Goal: Use online tool/utility: Utilize a website feature to perform a specific function

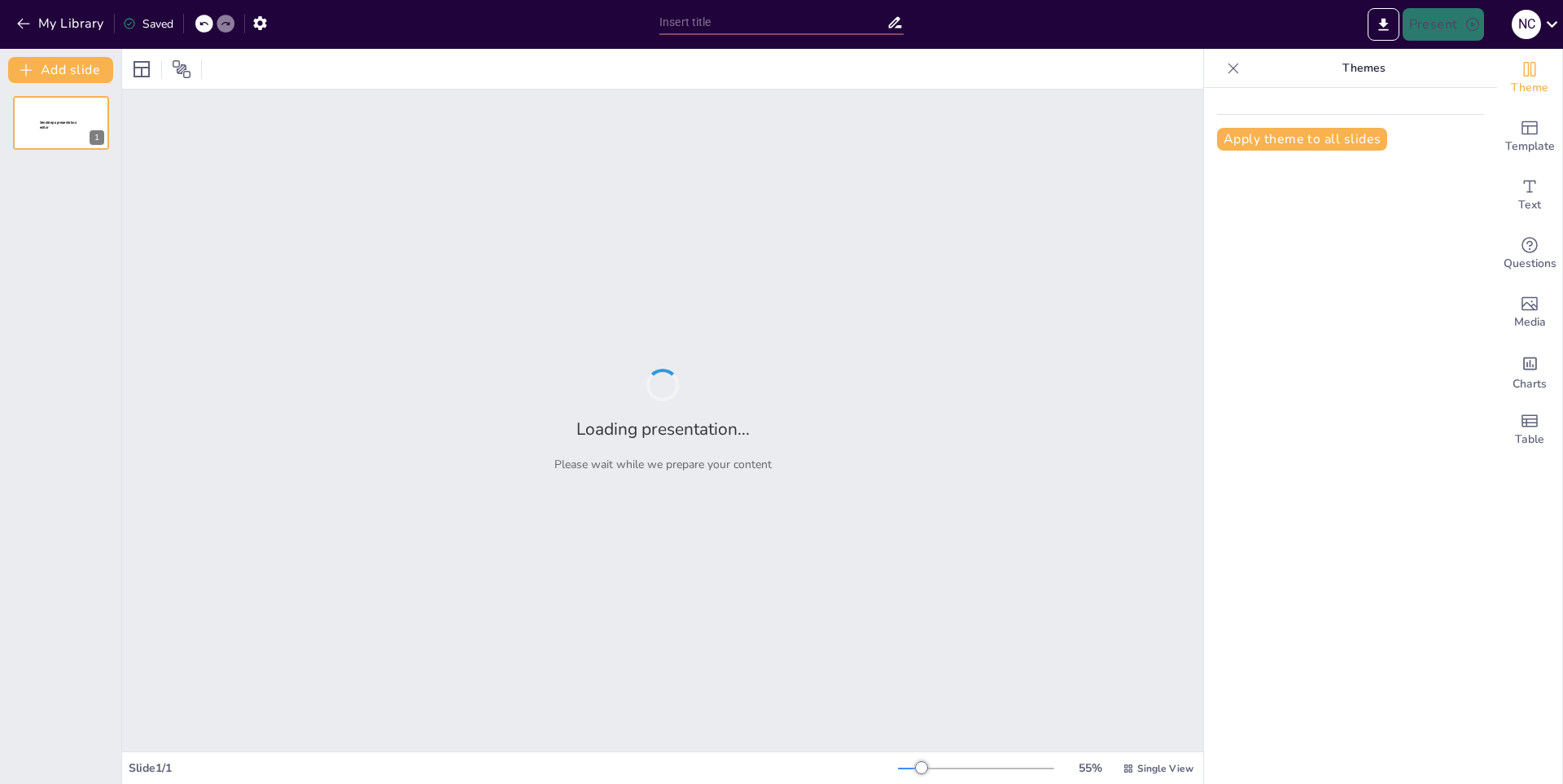
type input "Análisis de los Continentes: ¿Cuál es el Más Grande?"
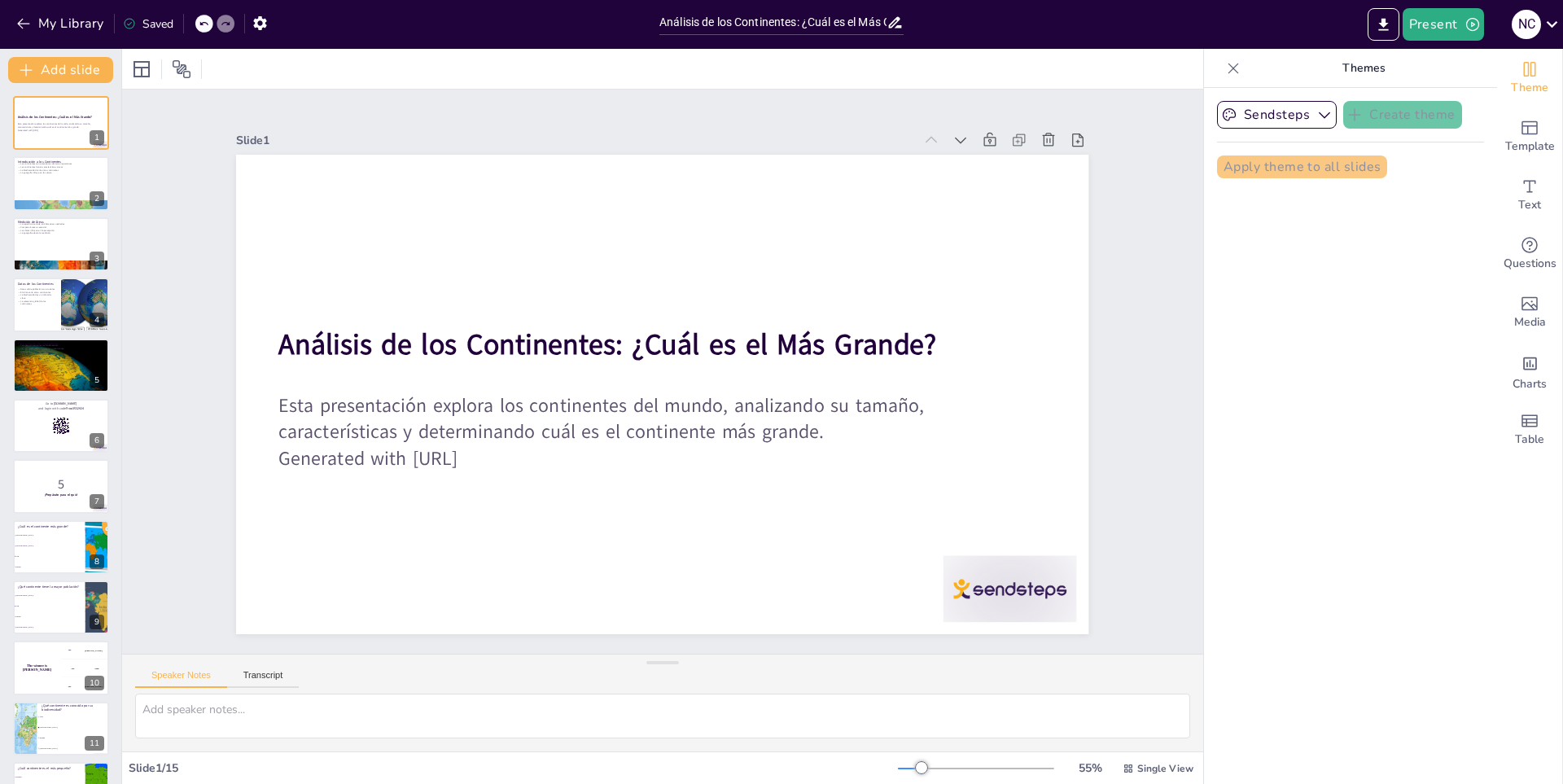
checkbox input "true"
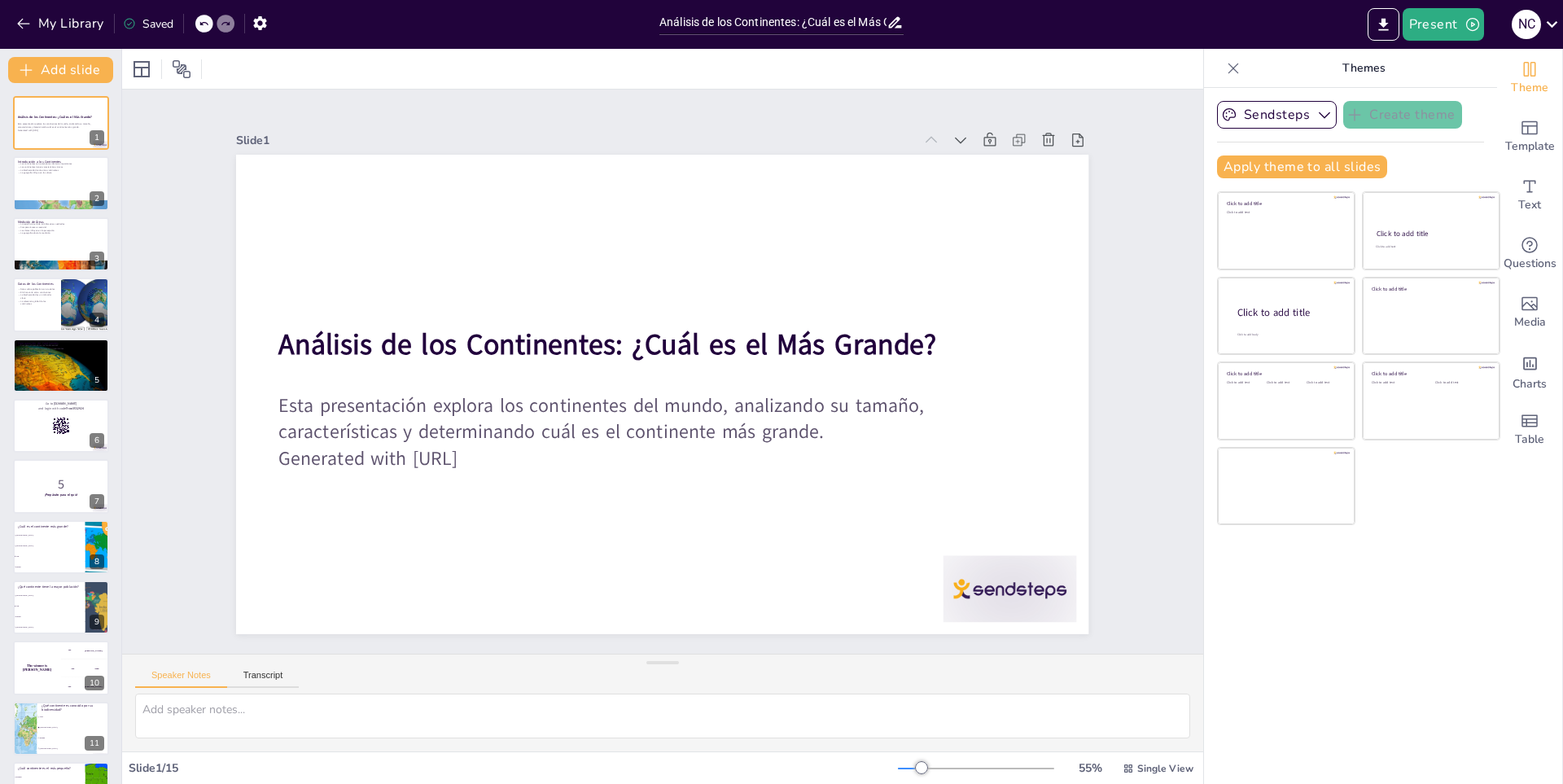
checkbox input "true"
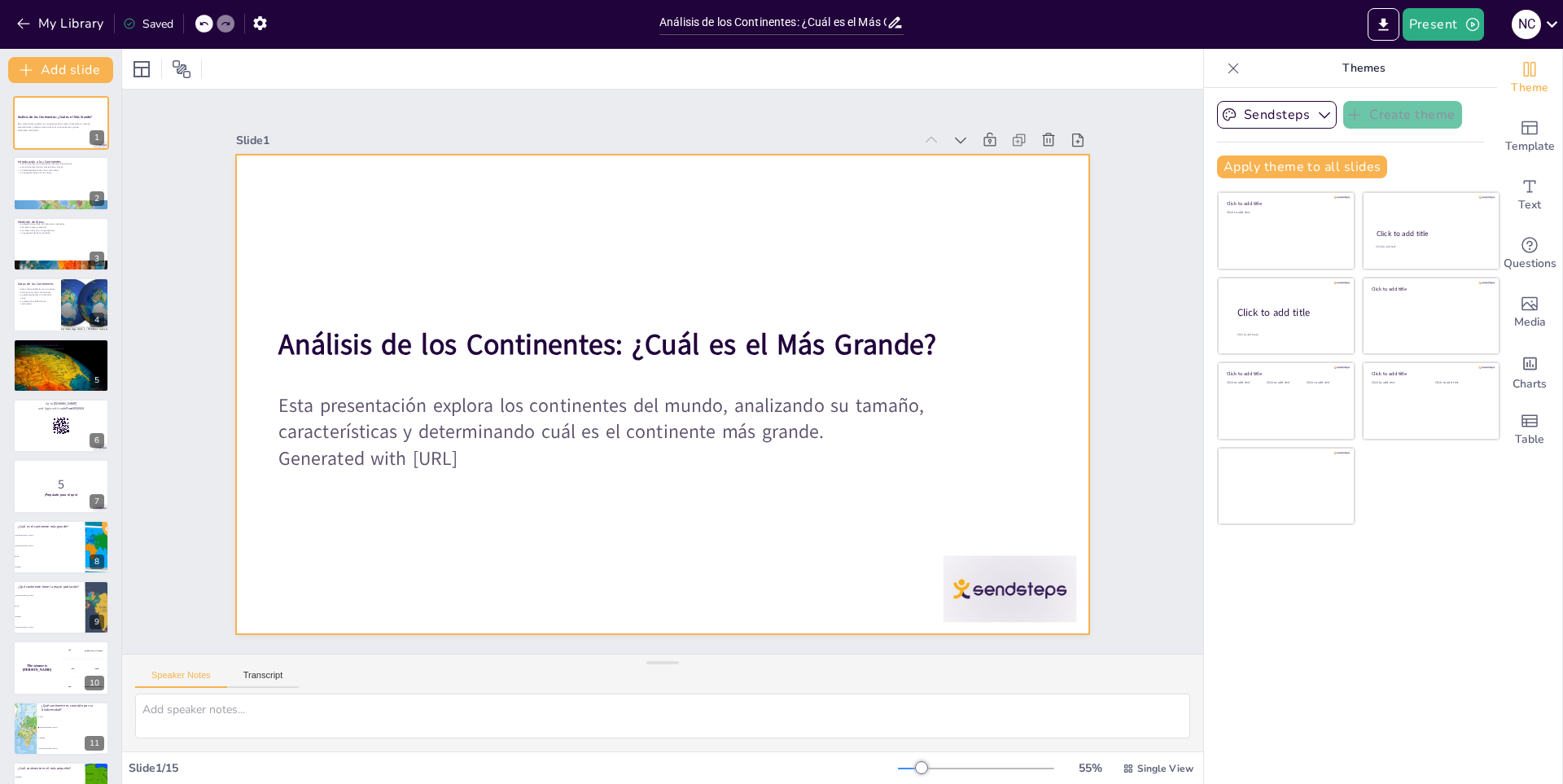
checkbox input "true"
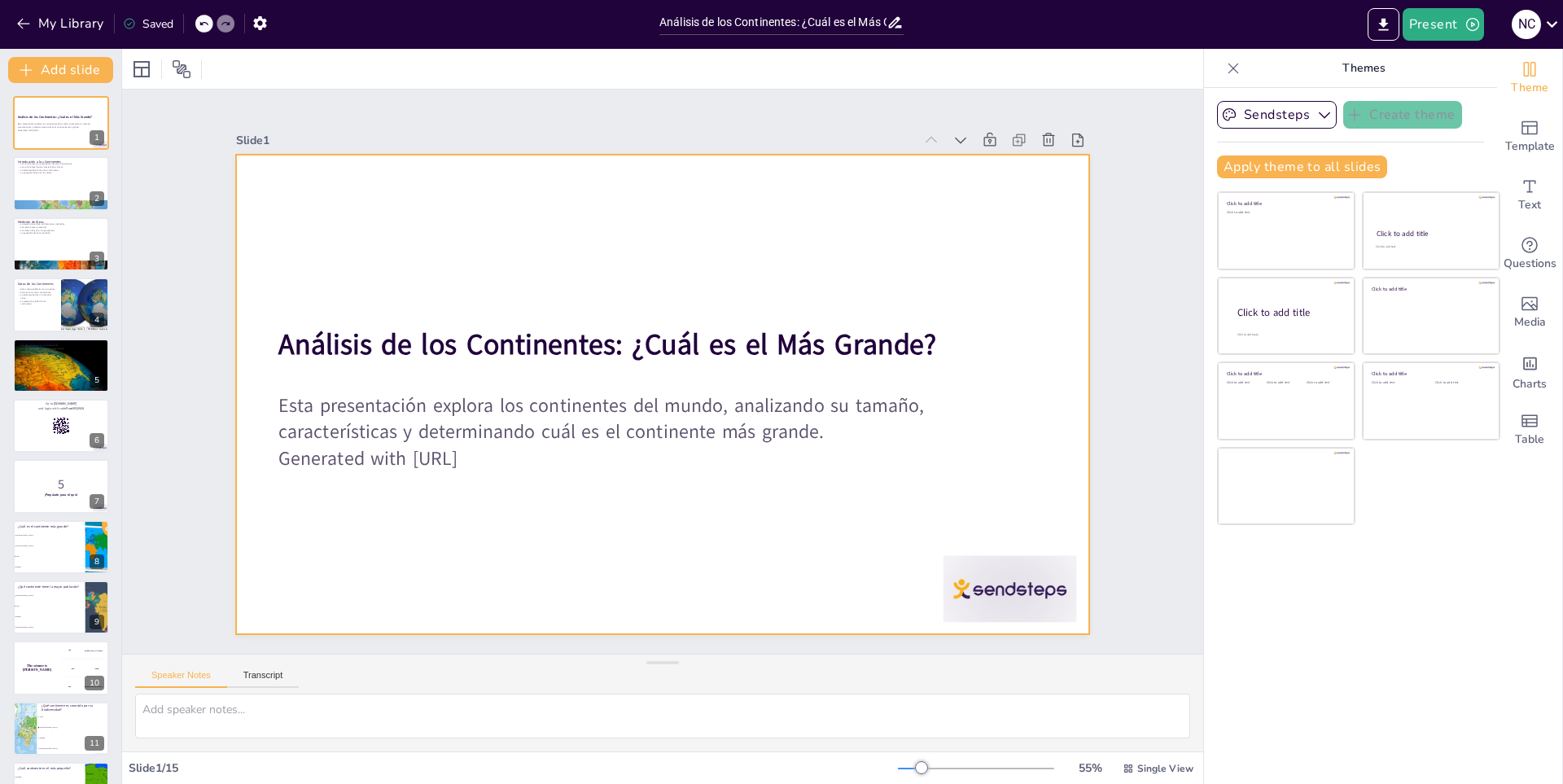
checkbox input "true"
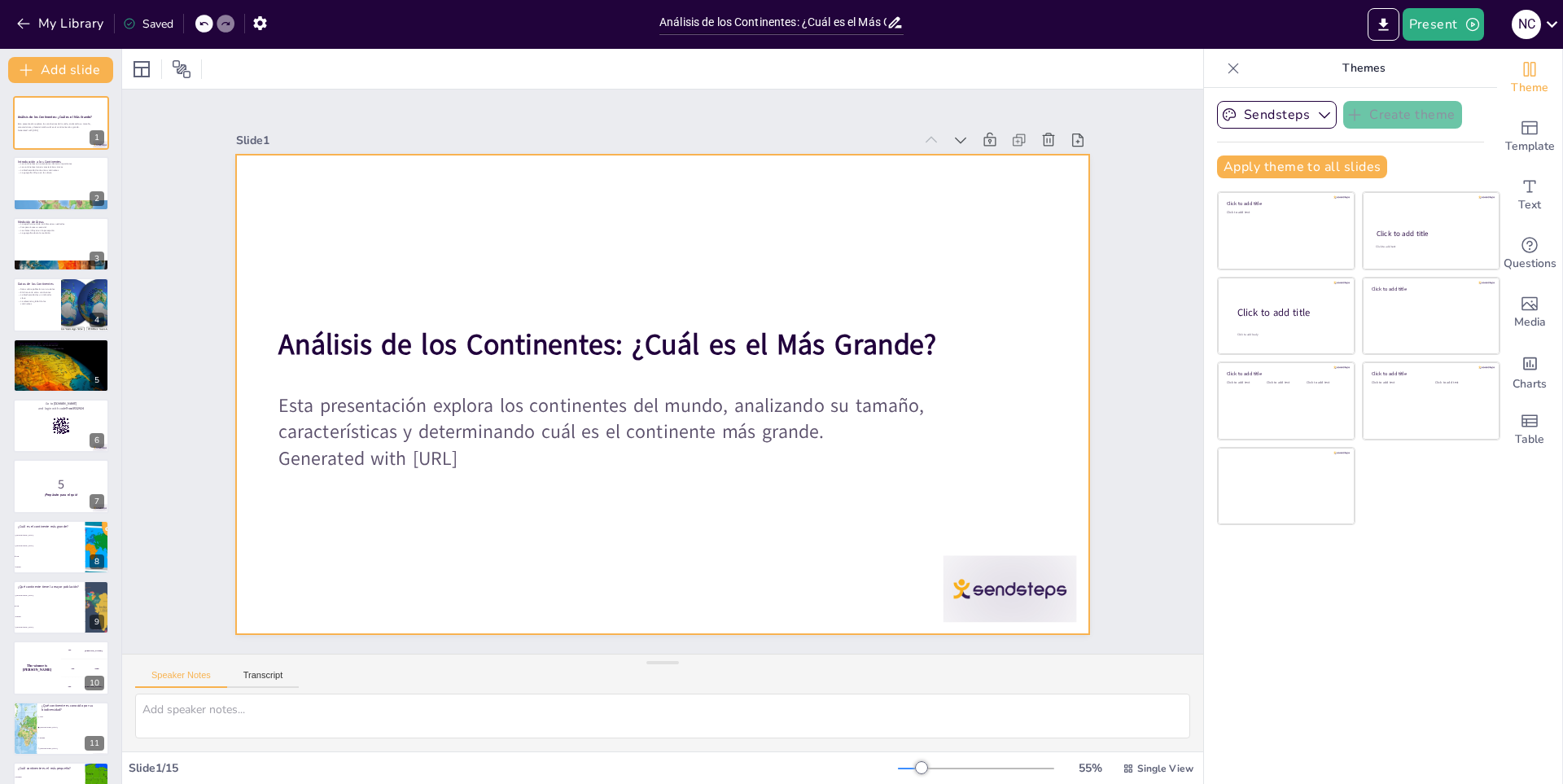
checkbox input "true"
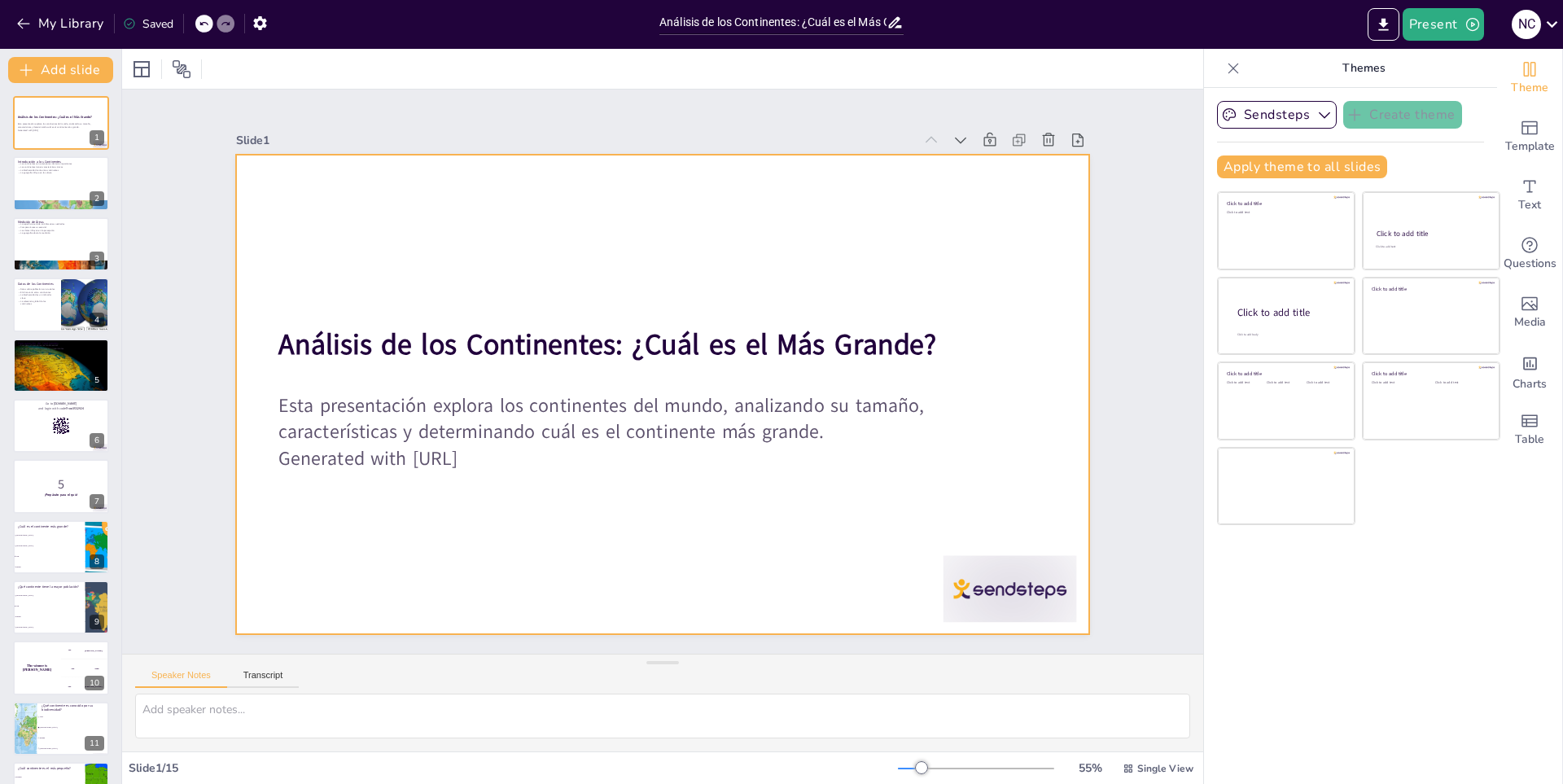
checkbox input "true"
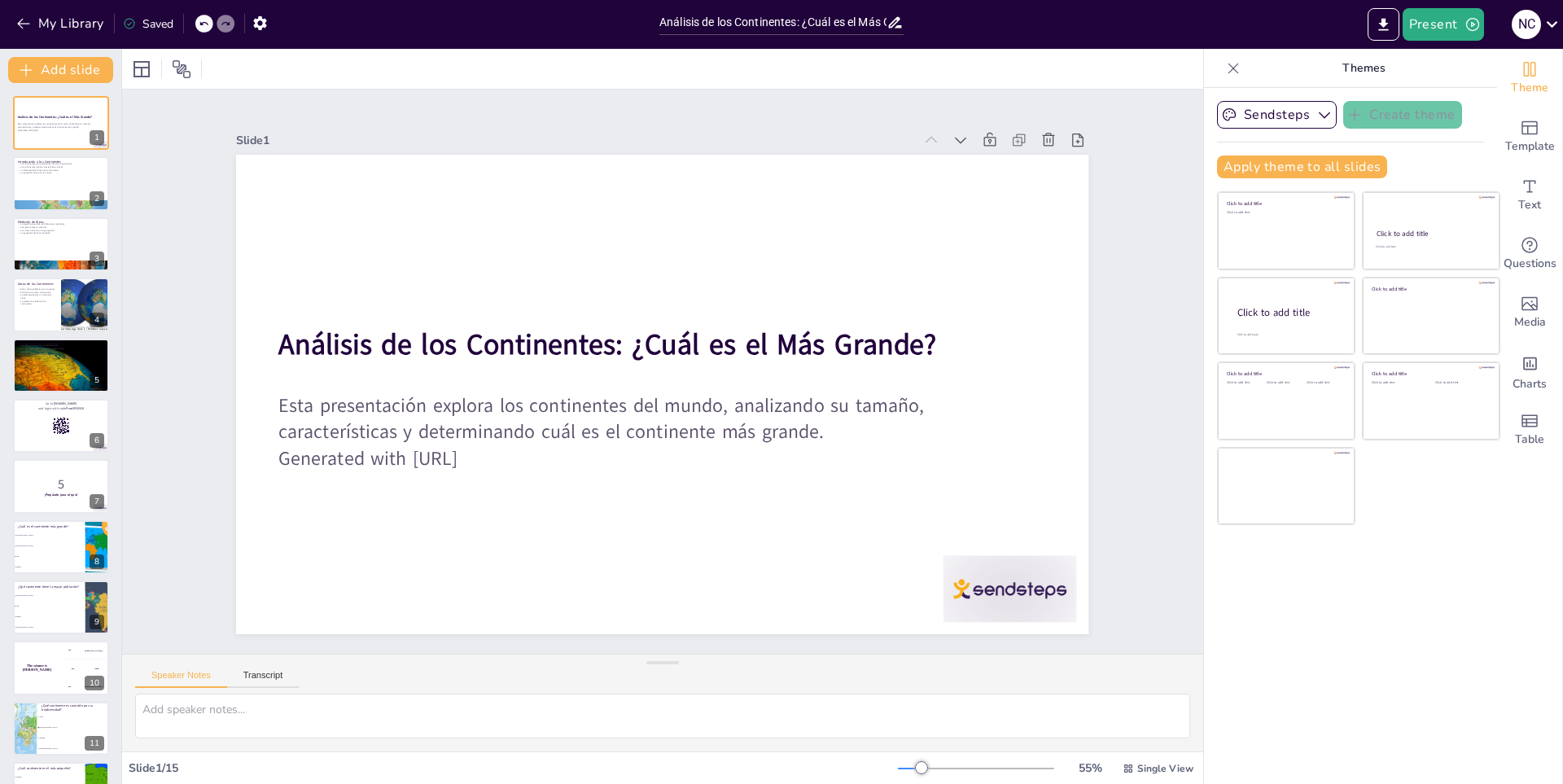
checkbox input "true"
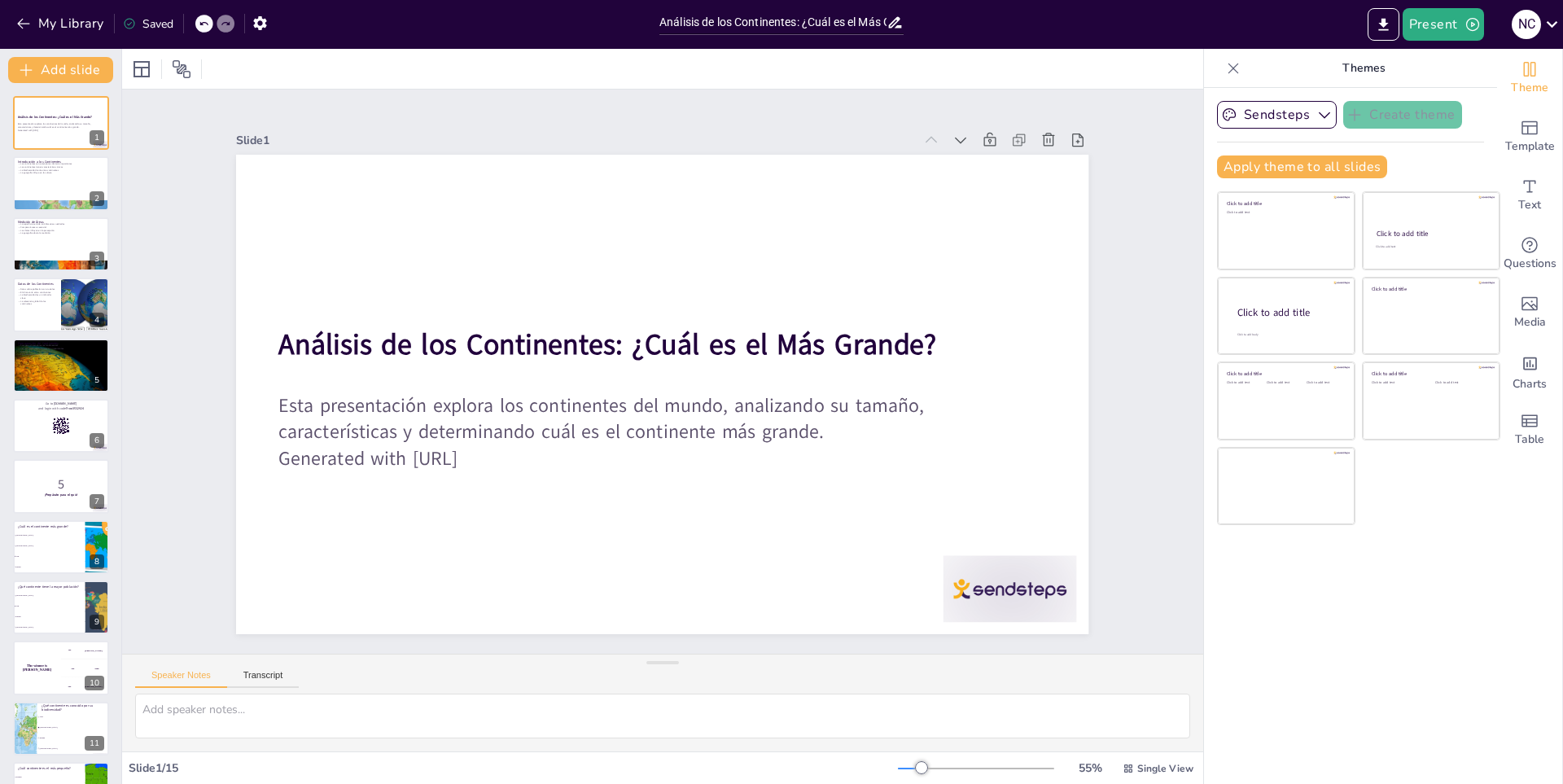
checkbox input "true"
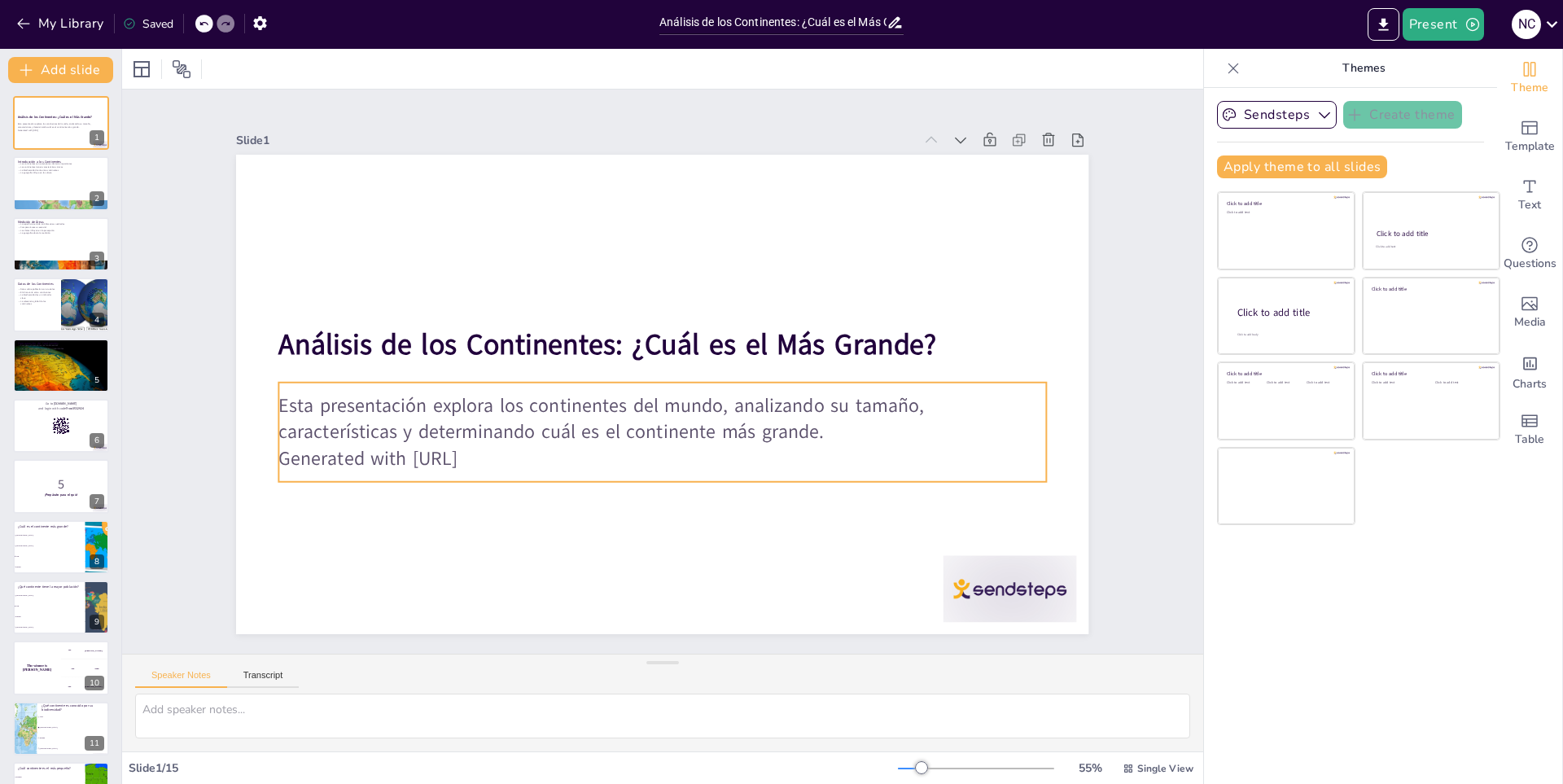
checkbox input "true"
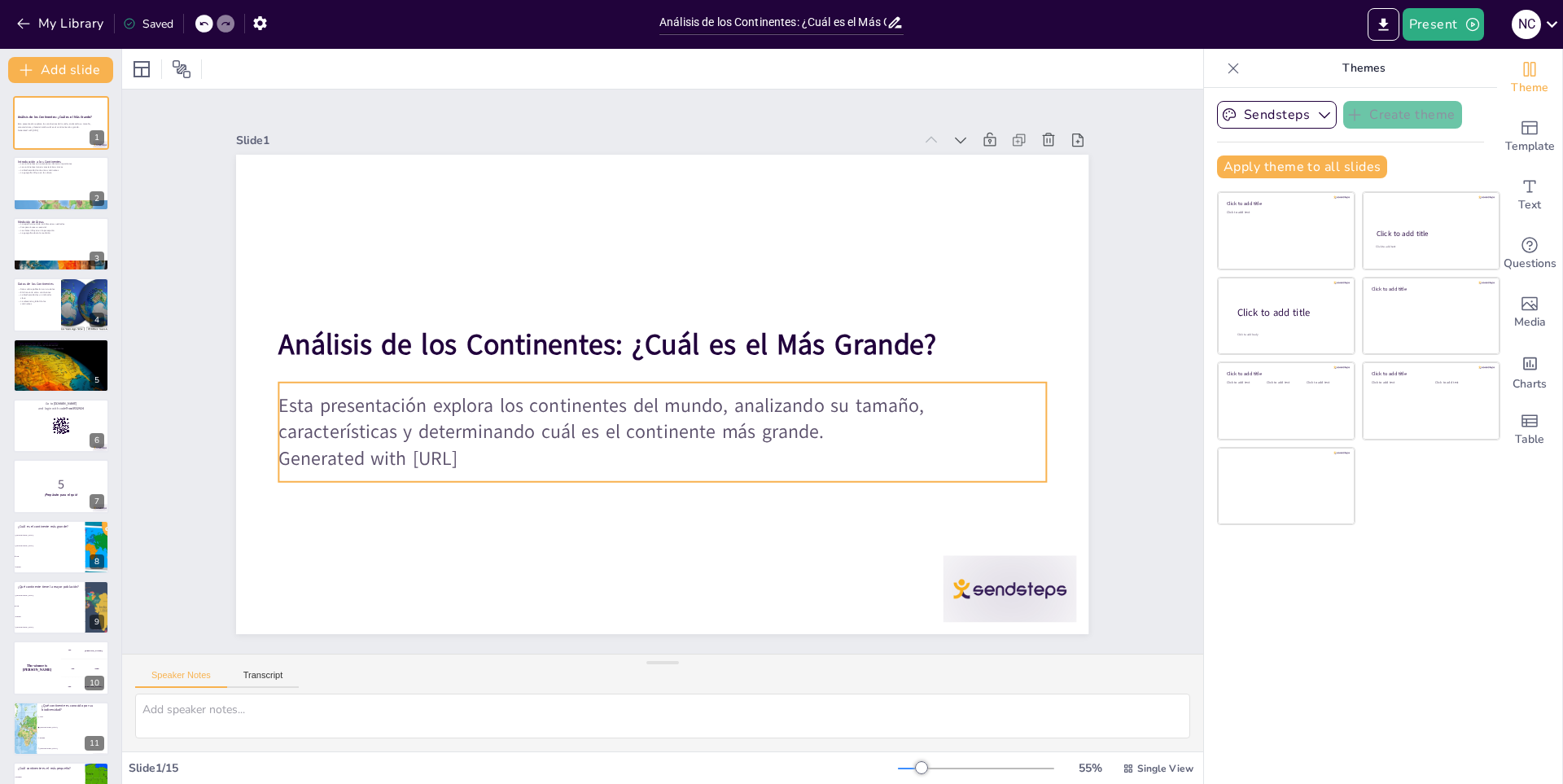
checkbox input "true"
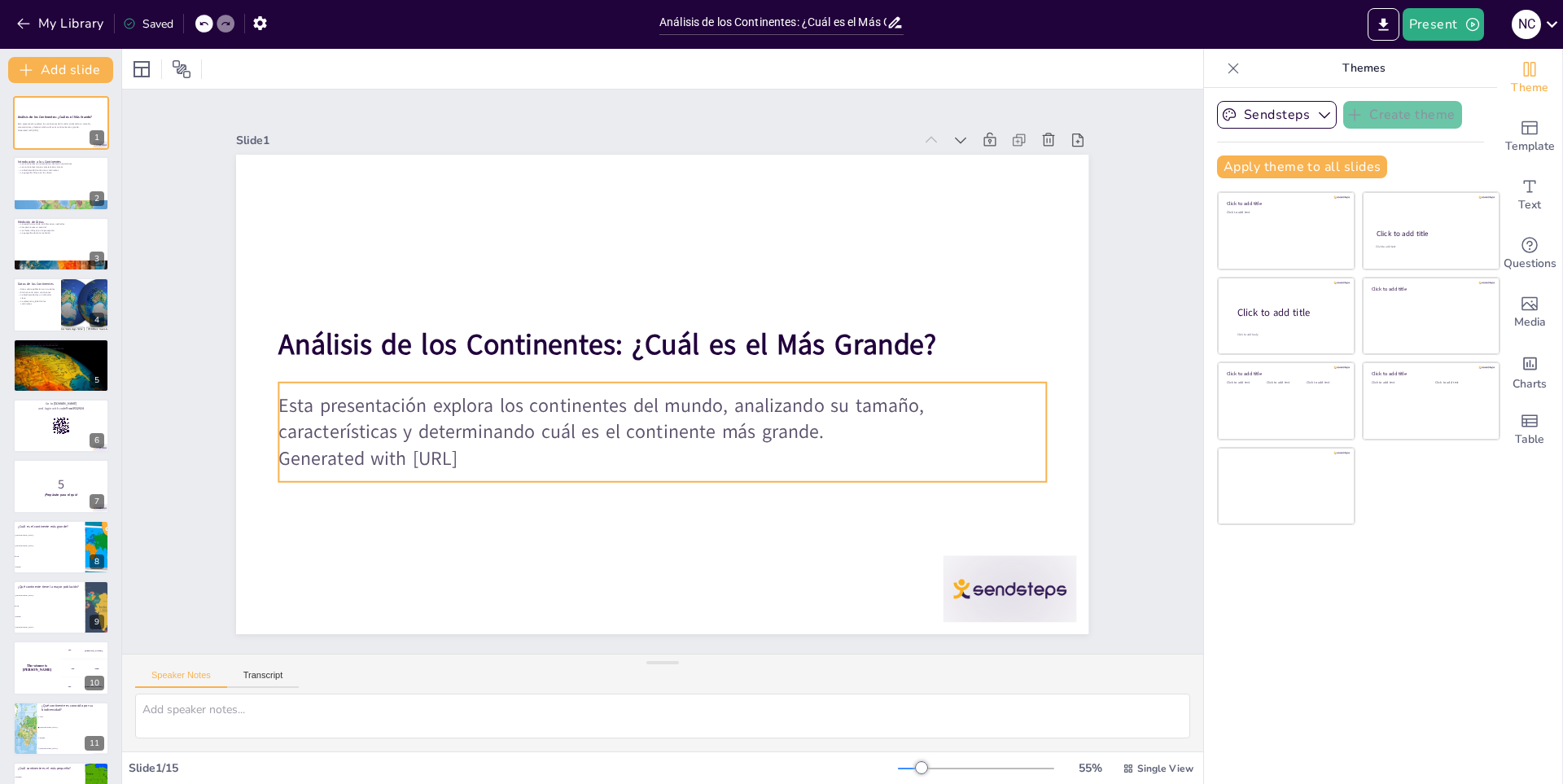
checkbox input "true"
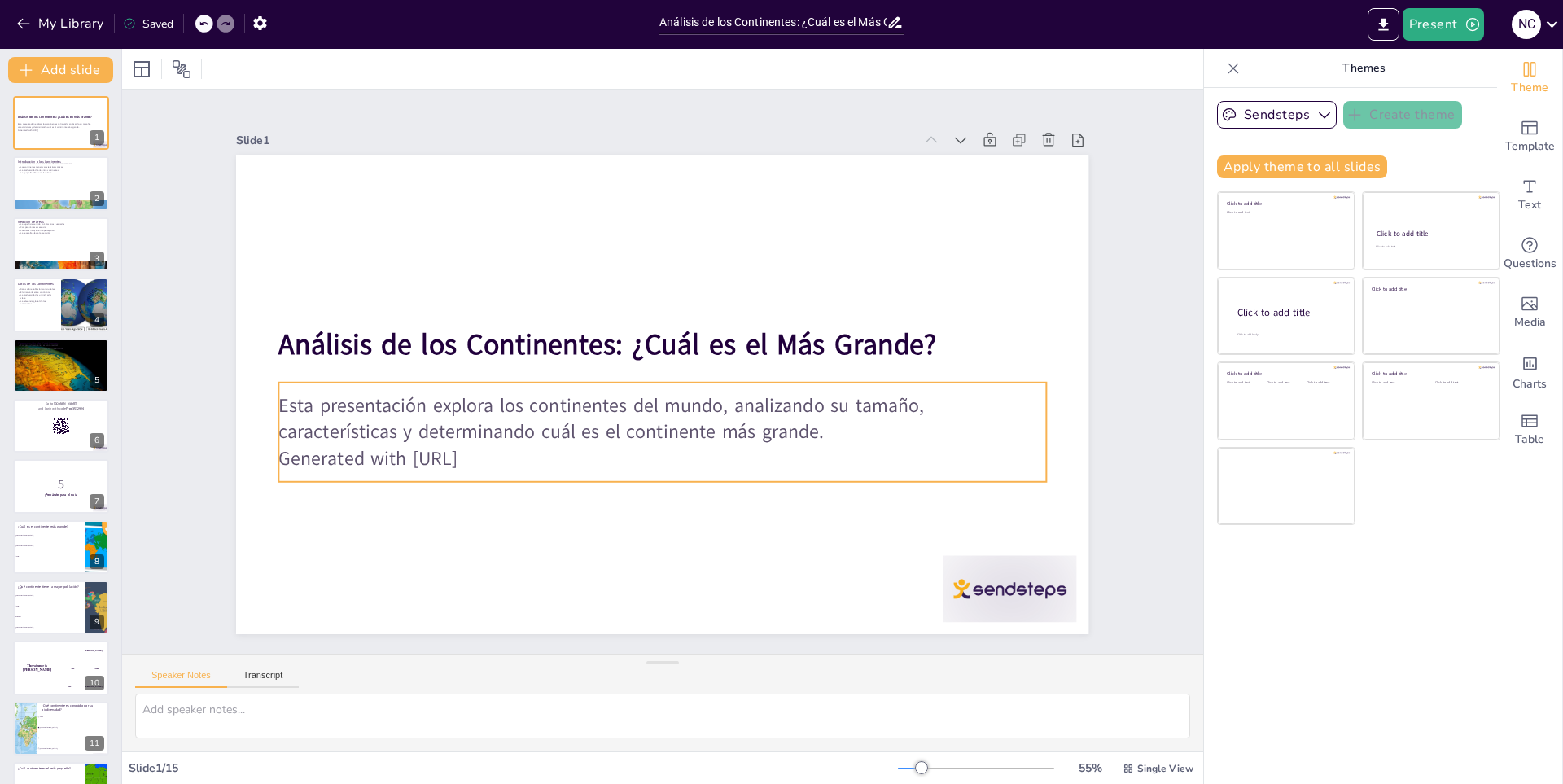
checkbox input "true"
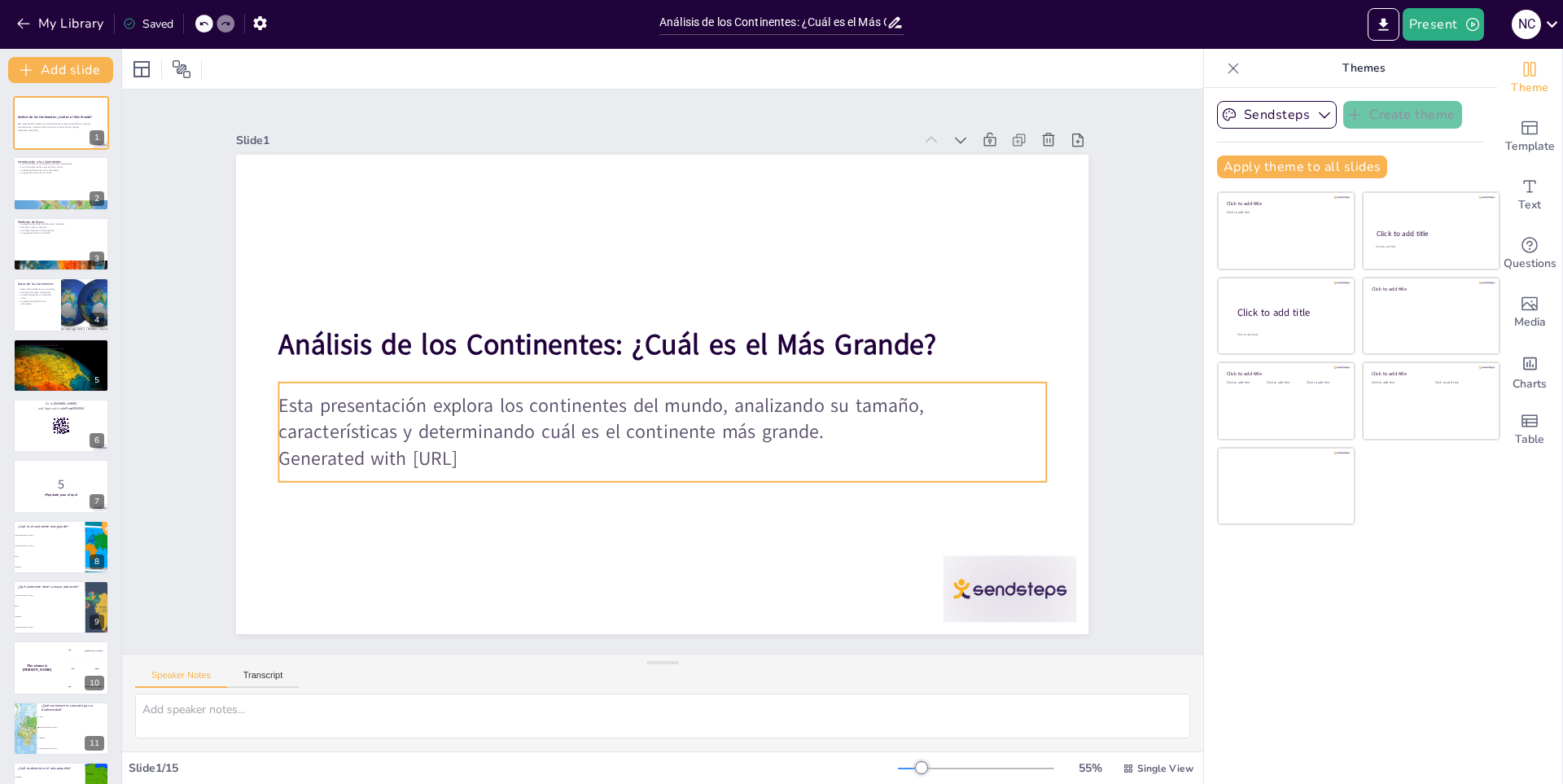
checkbox input "true"
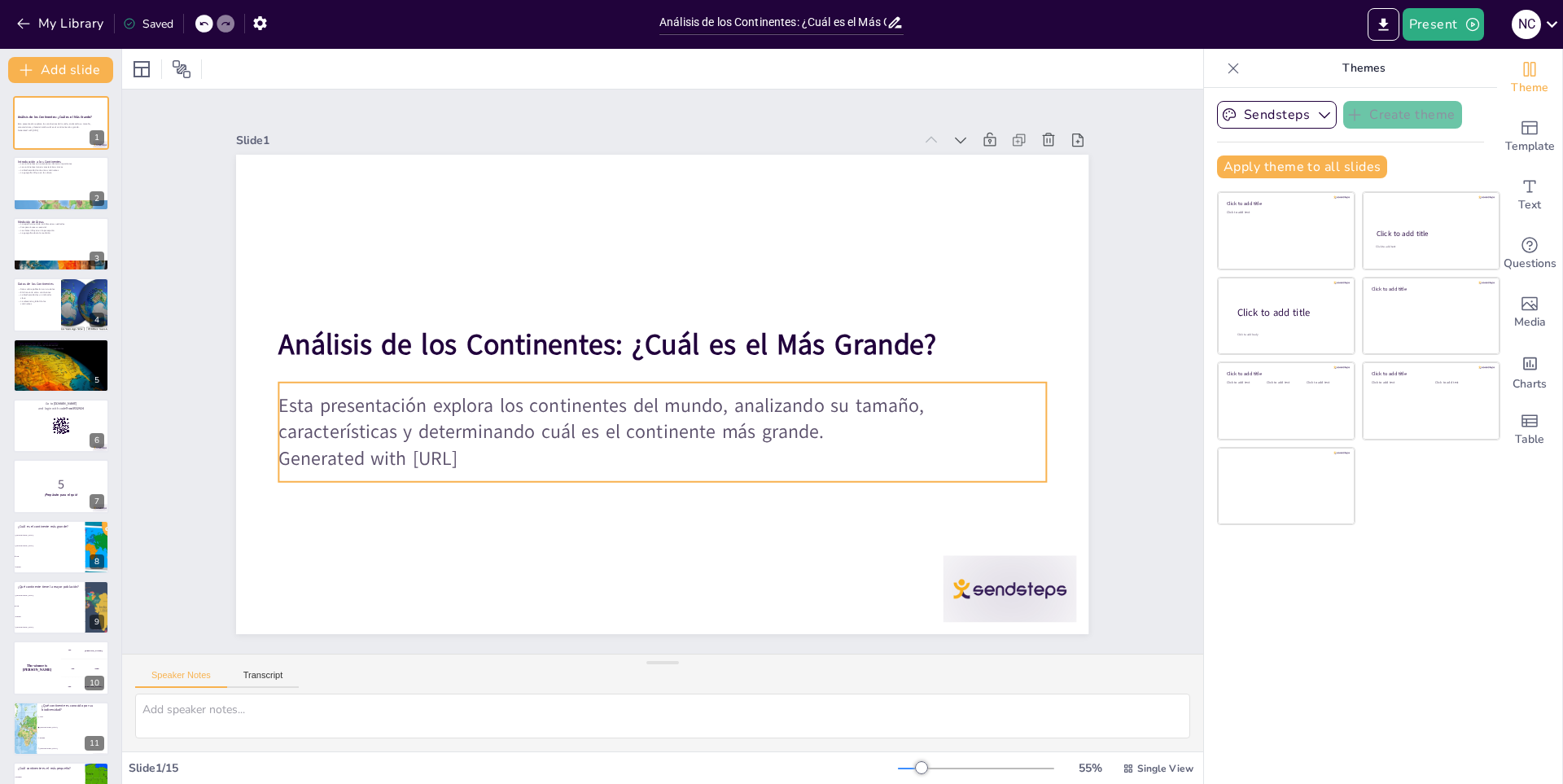
checkbox input "true"
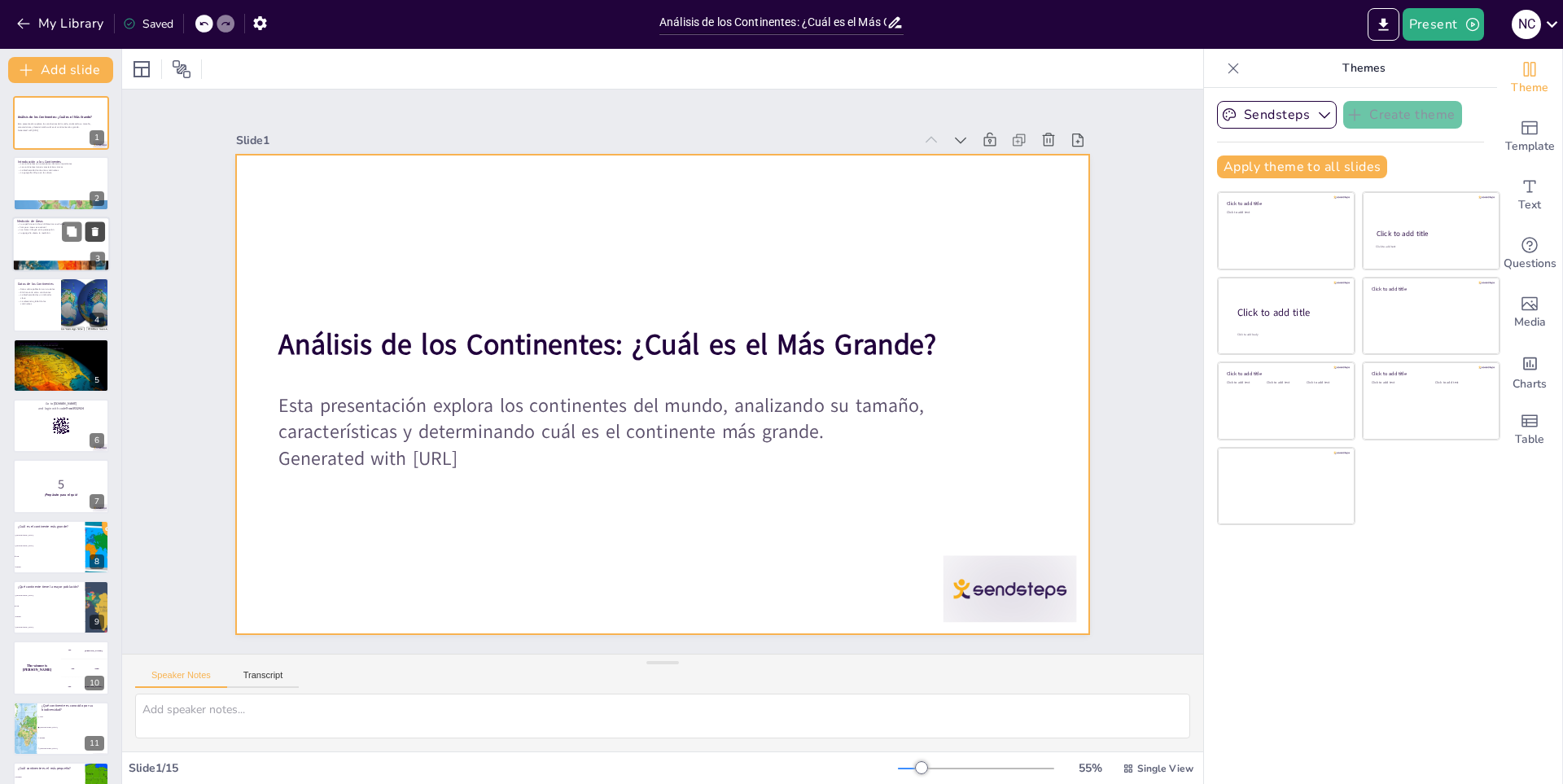
checkbox input "true"
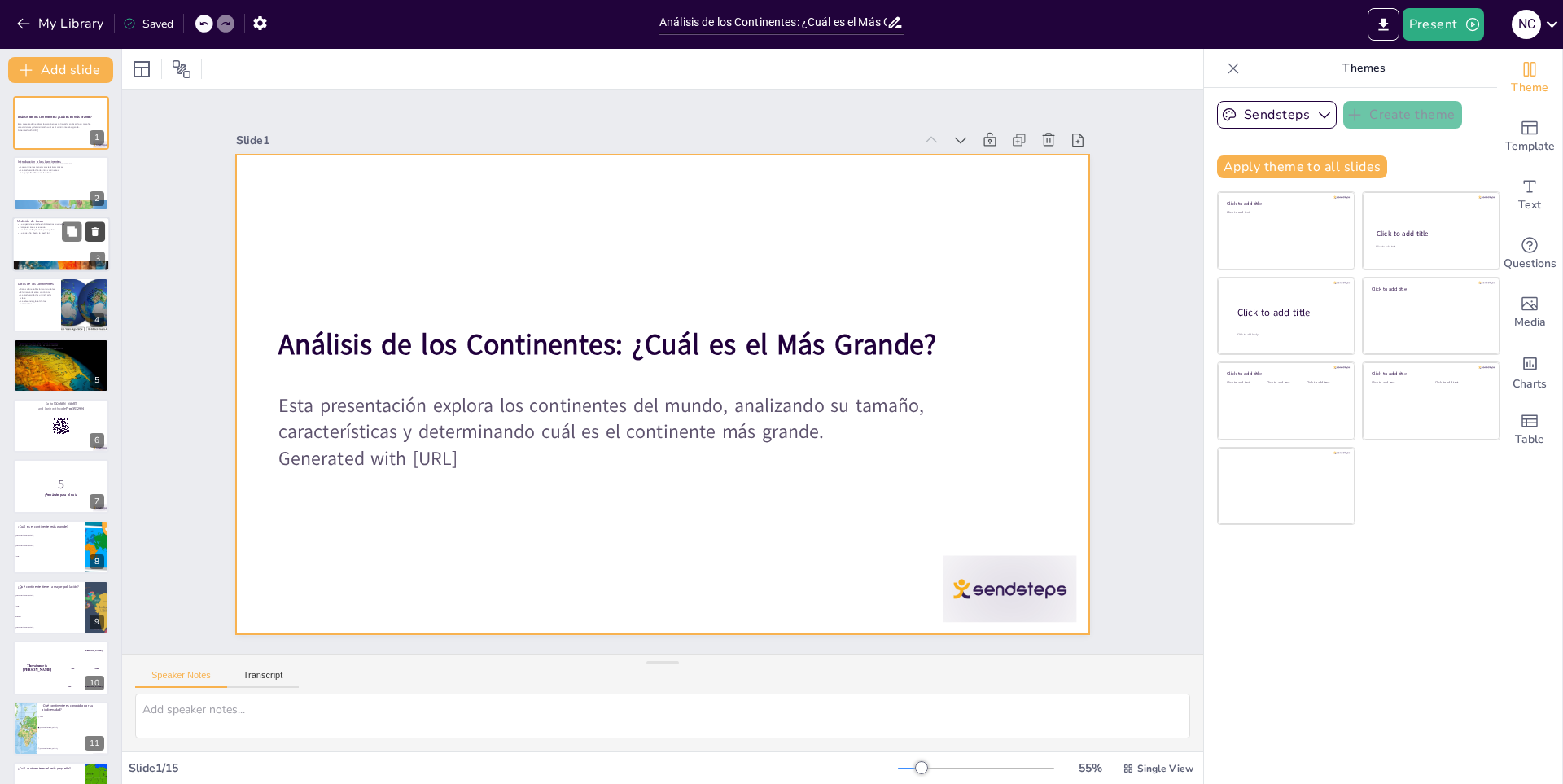
checkbox input "true"
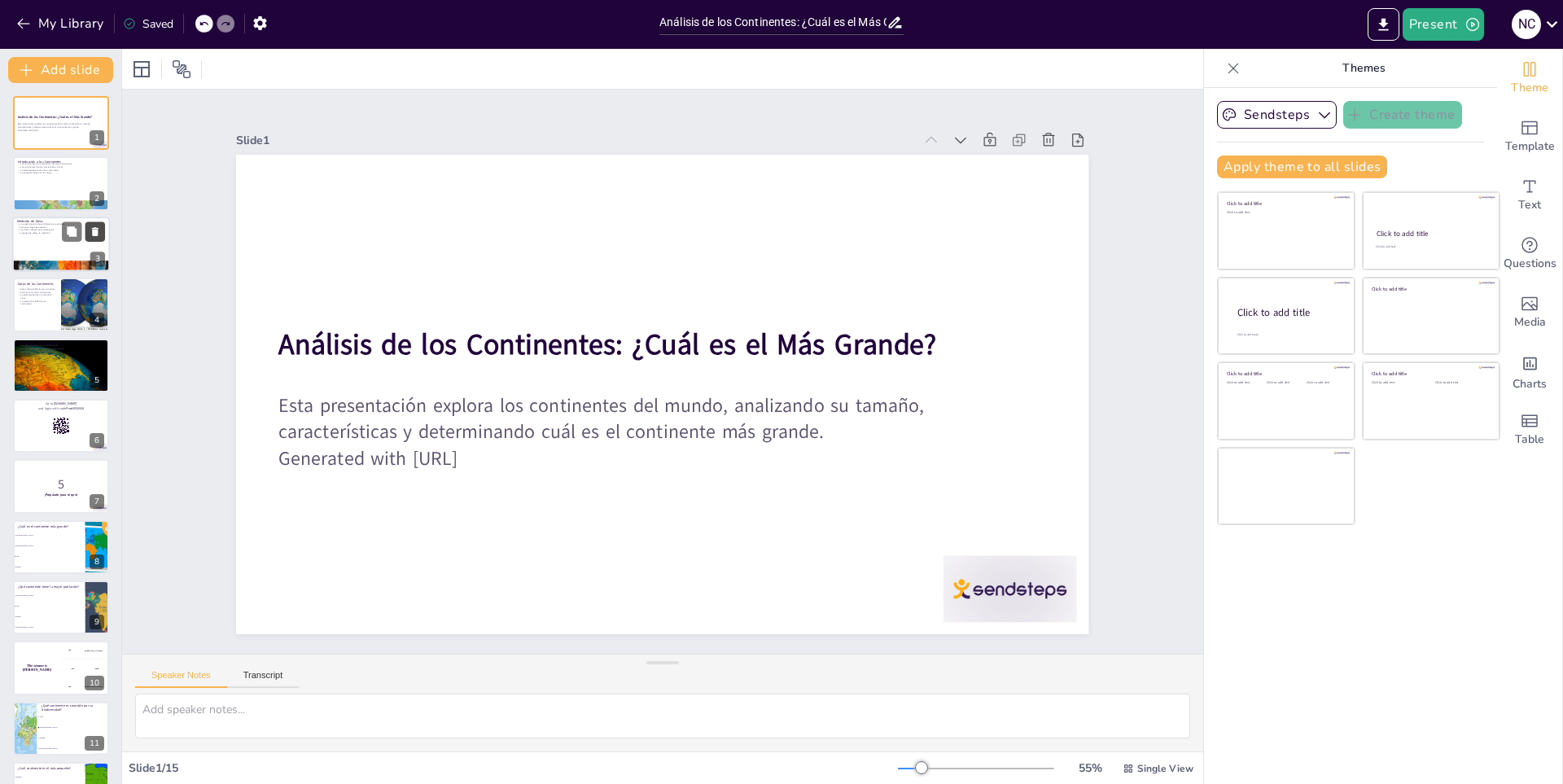
checkbox input "true"
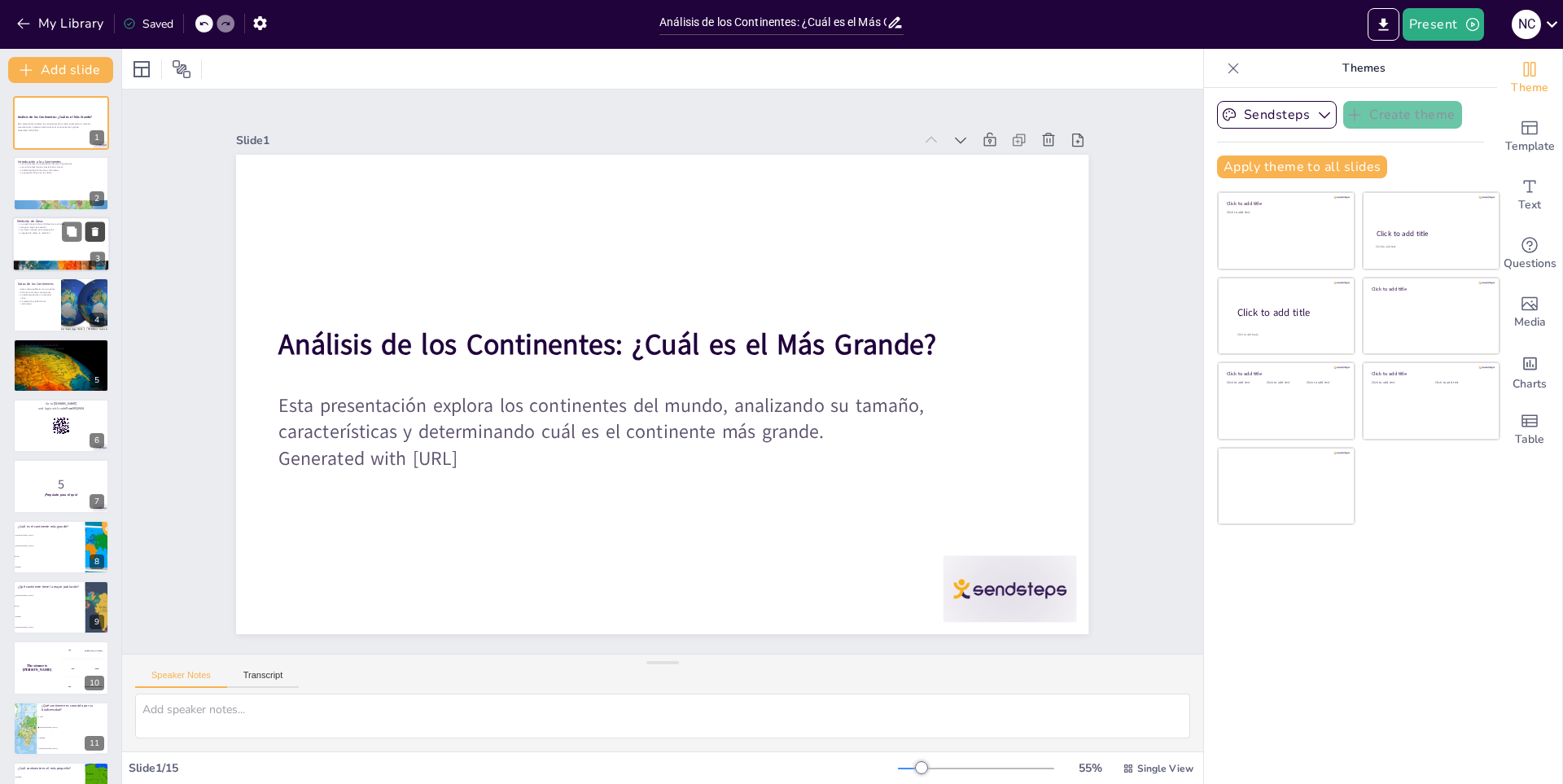
scroll to position [227, 0]
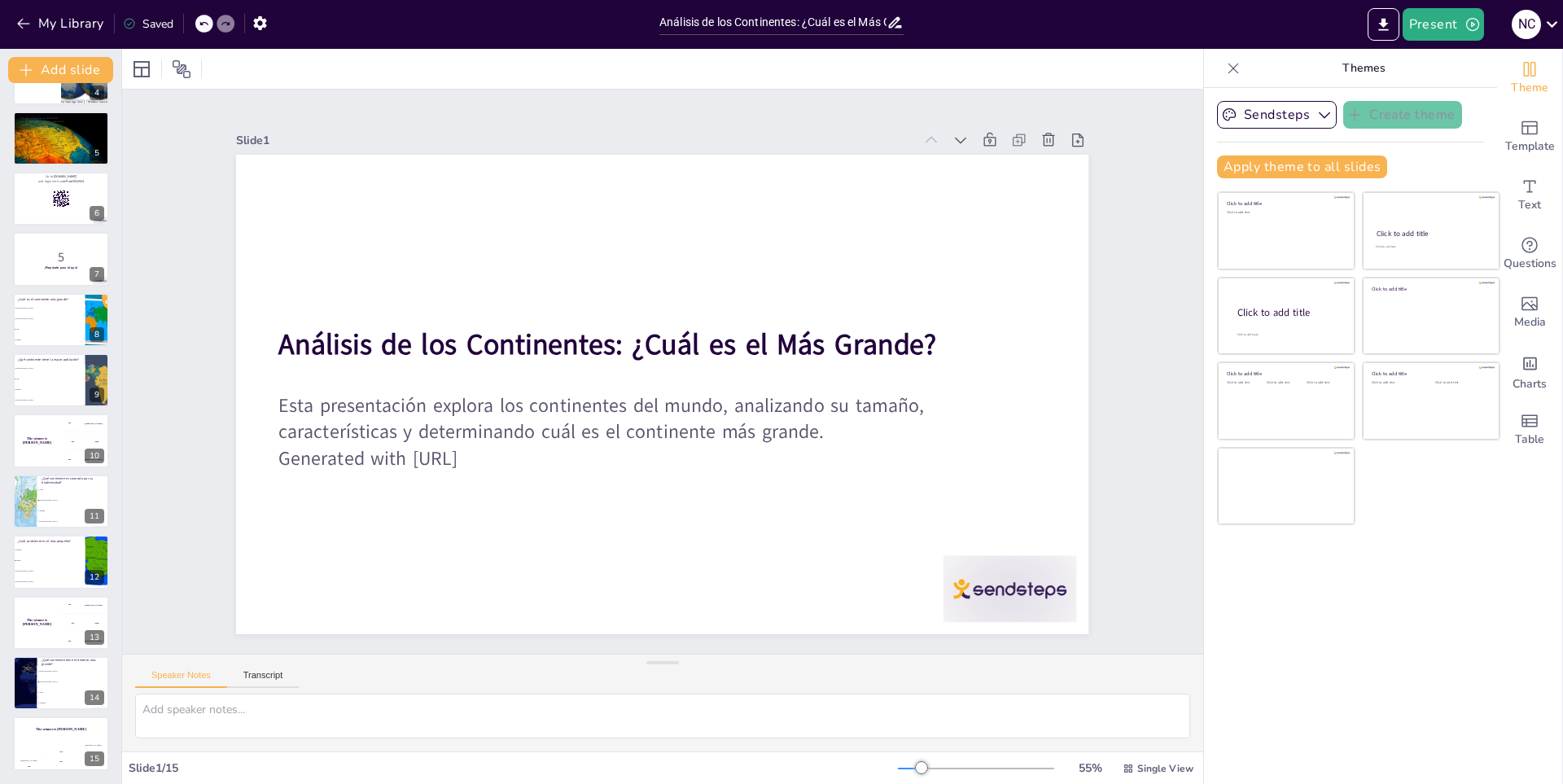
checkbox input "true"
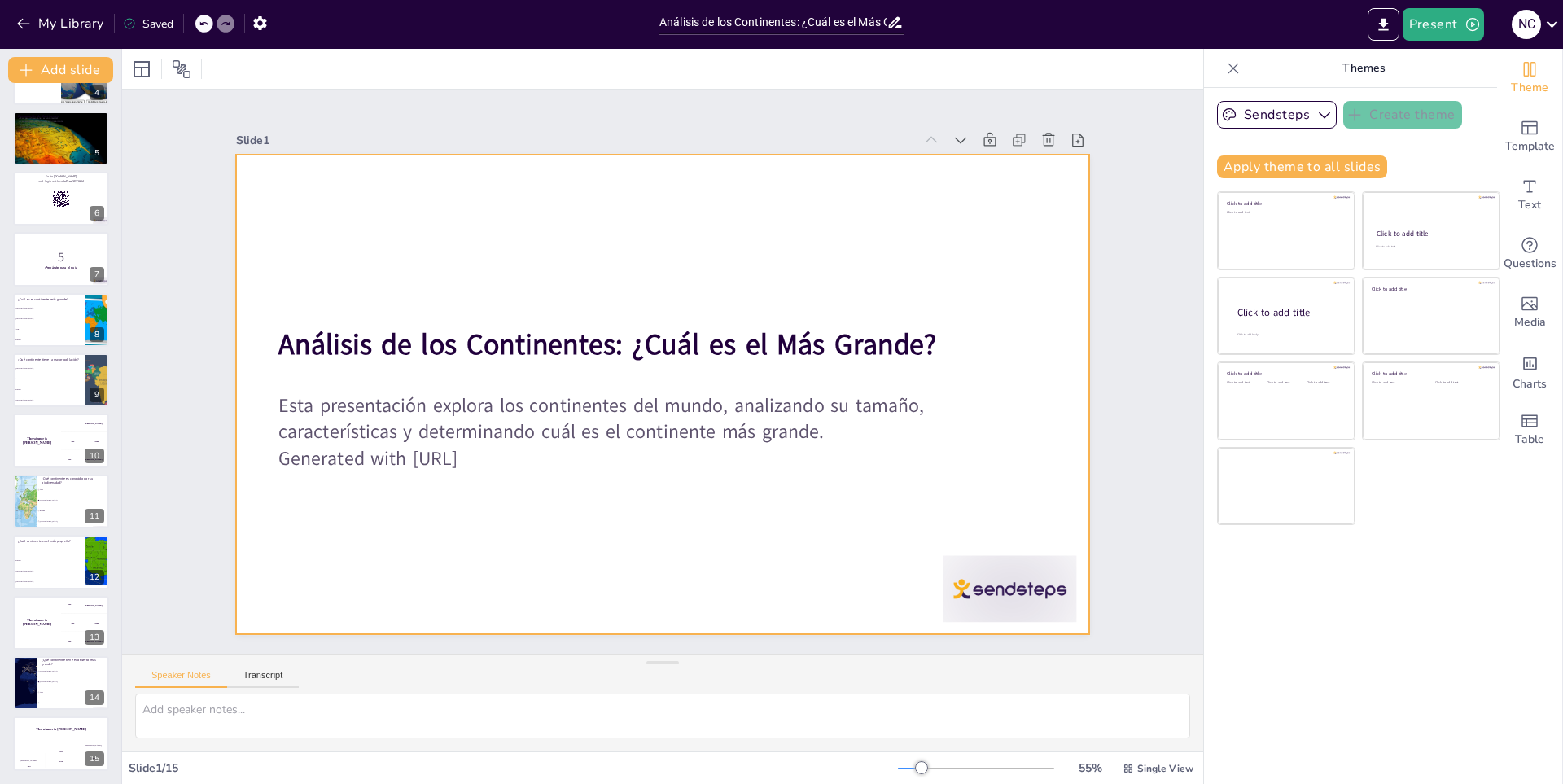
checkbox input "true"
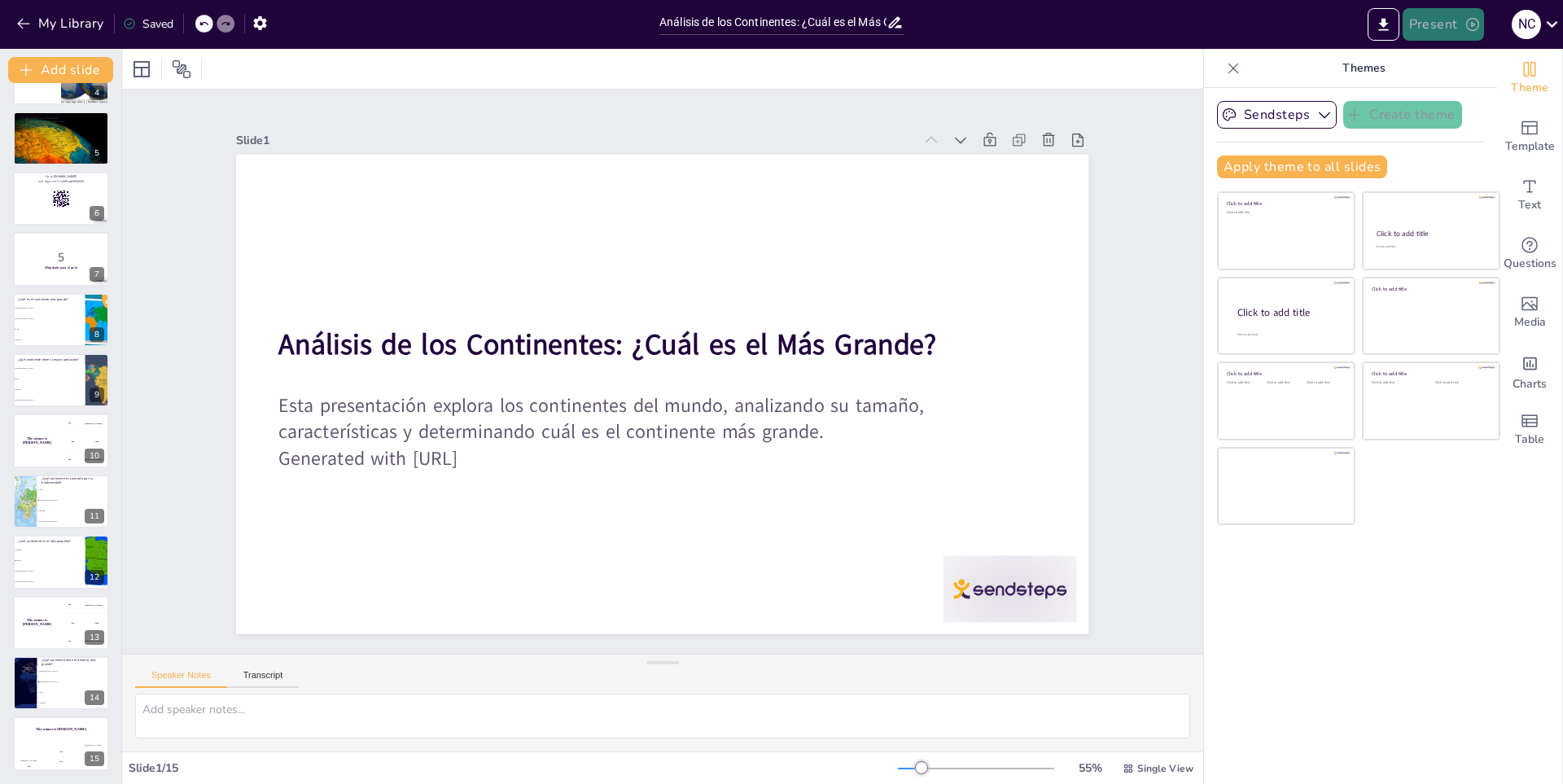
click at [1435, 29] on button "Present" at bounding box center [1443, 25] width 81 height 33
click at [1429, 65] on li "Preview presentation" at bounding box center [1466, 60] width 128 height 26
